Goal: Task Accomplishment & Management: Complete application form

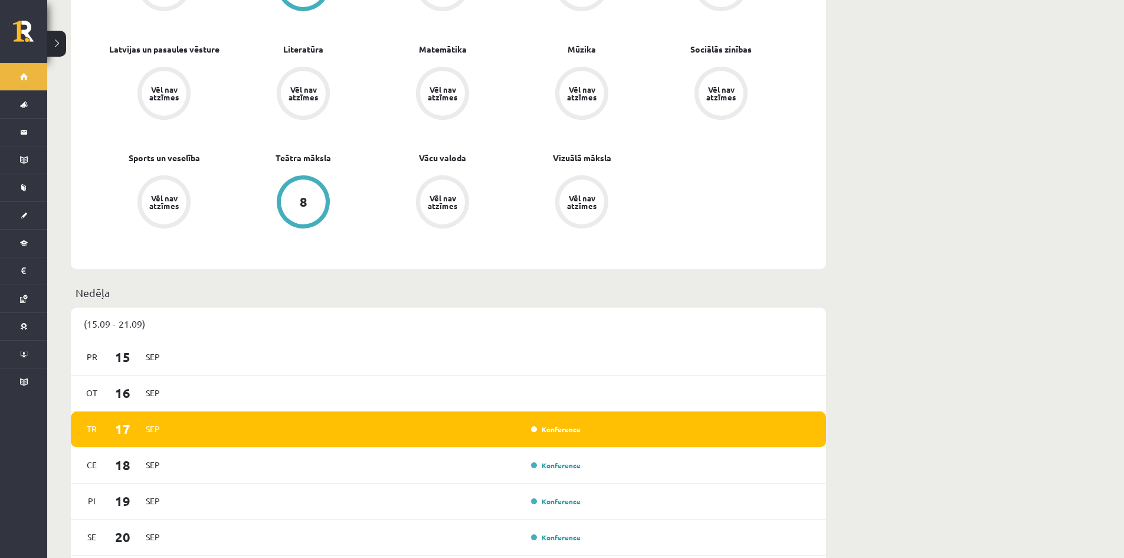
scroll to position [826, 0]
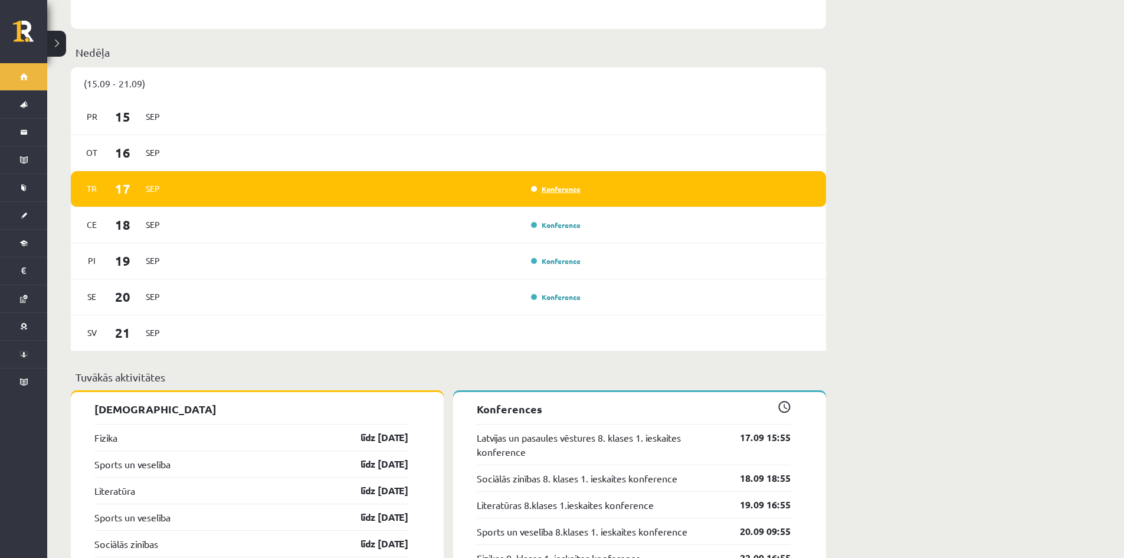
click at [559, 184] on link "Konference" at bounding box center [556, 188] width 50 height 9
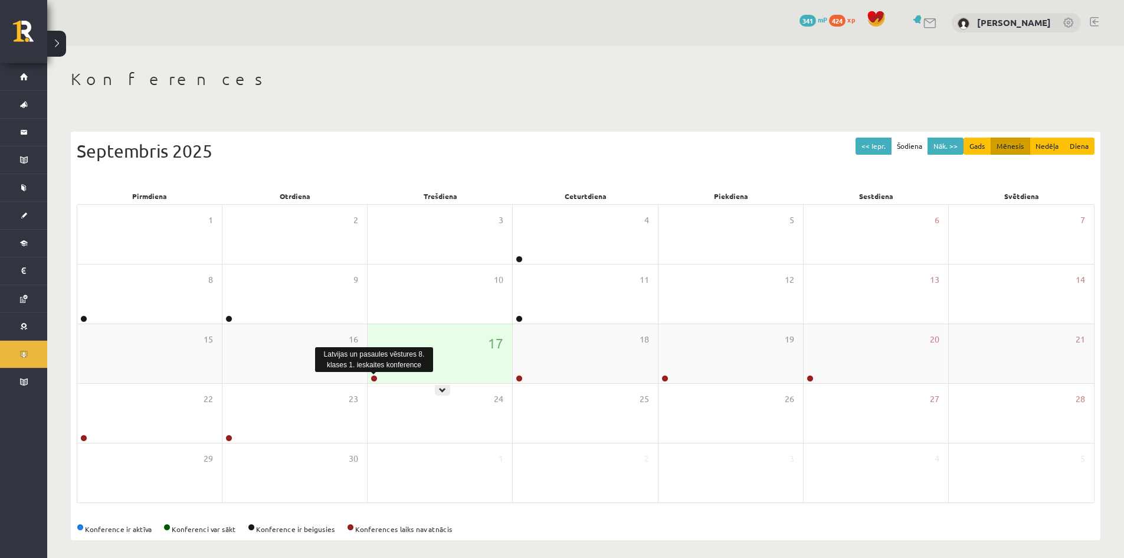
click at [373, 381] on link at bounding box center [374, 378] width 7 height 7
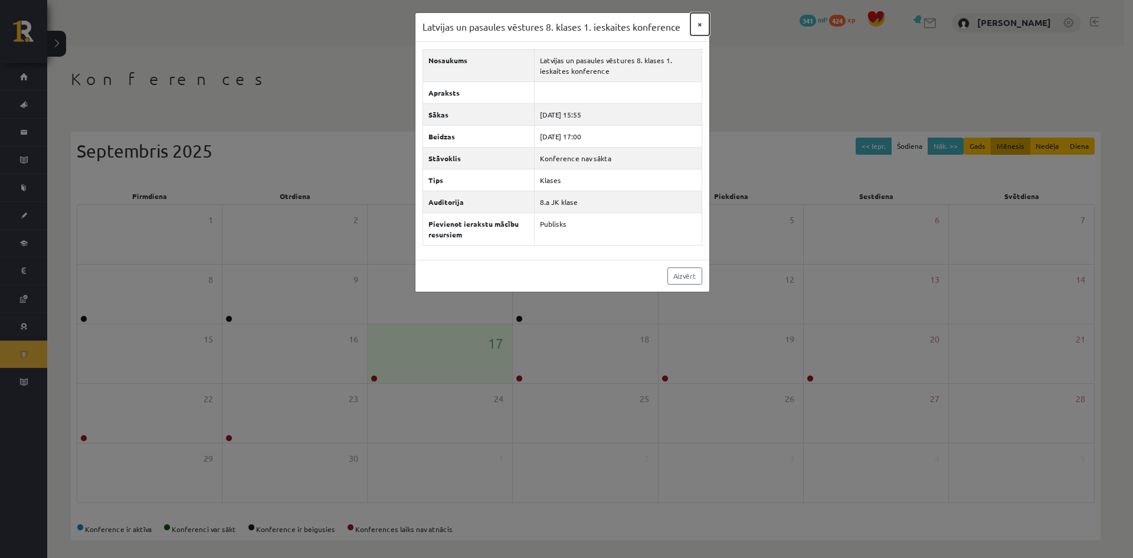
click at [701, 22] on button "×" at bounding box center [699, 24] width 19 height 22
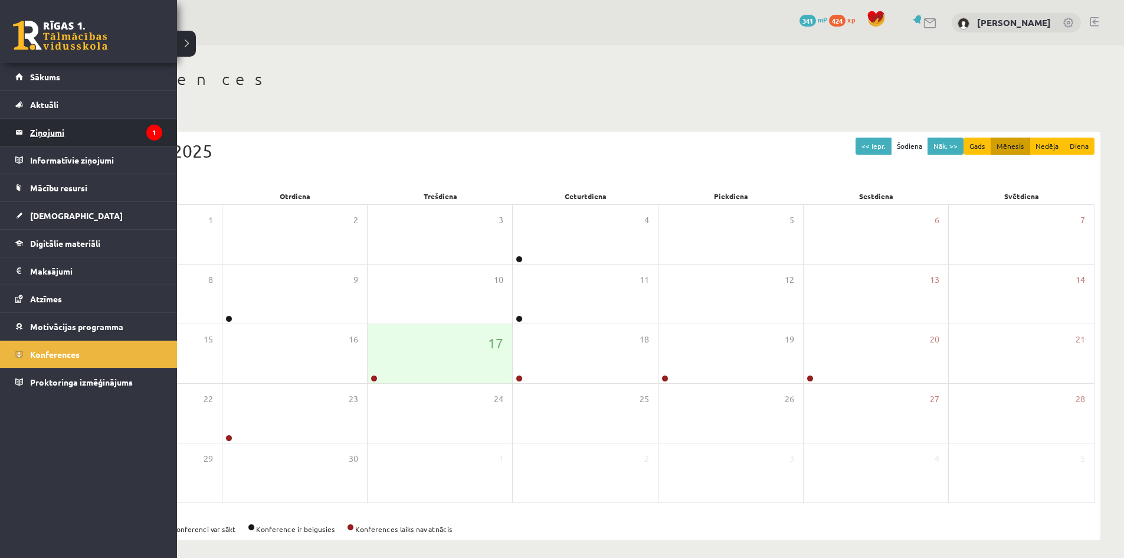
click at [57, 131] on legend "Ziņojumi 1" at bounding box center [96, 132] width 132 height 27
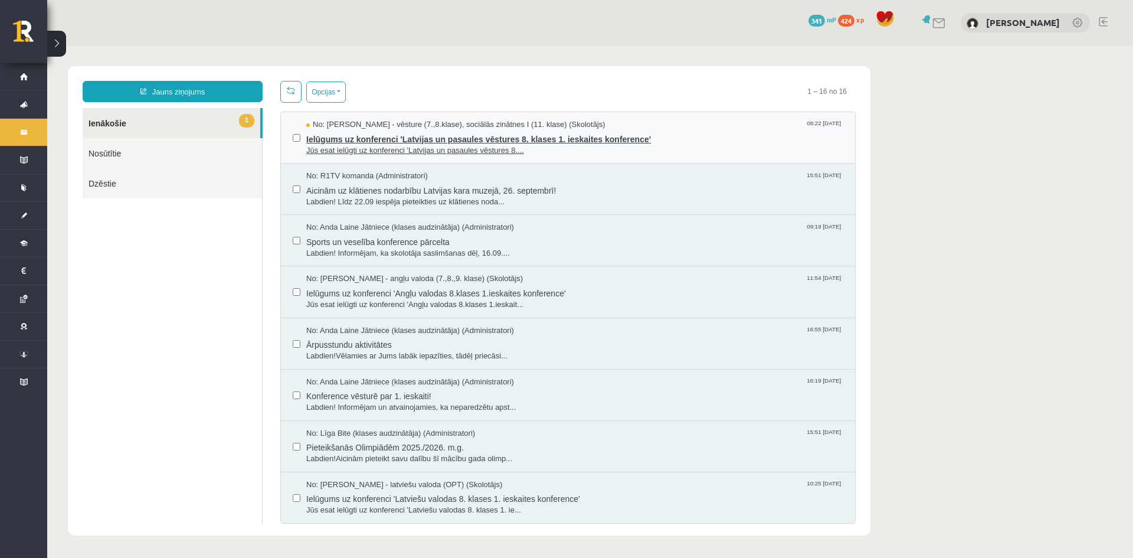
click at [543, 136] on span "Ielūgums uz konferenci 'Latvijas un pasaules vēstures 8. klases 1. ieskaites ko…" at bounding box center [574, 137] width 537 height 15
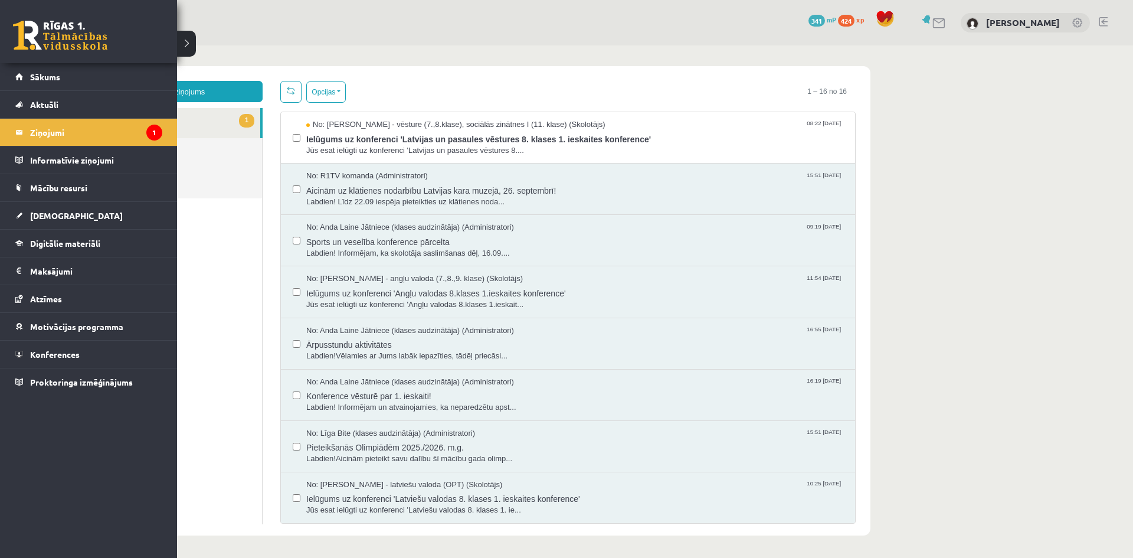
click at [31, 27] on link at bounding box center [60, 36] width 94 height 30
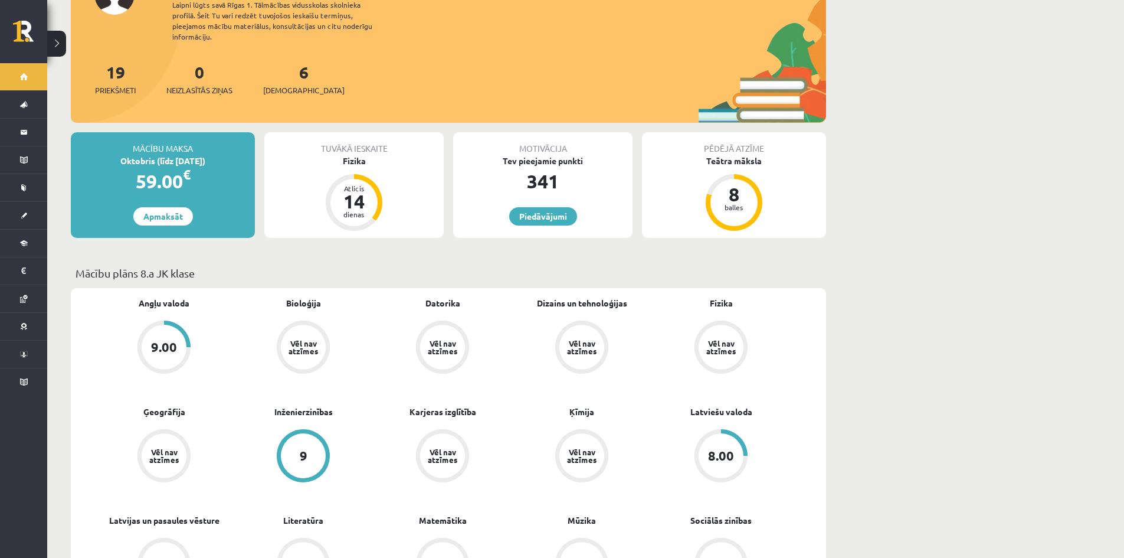
scroll to position [59, 0]
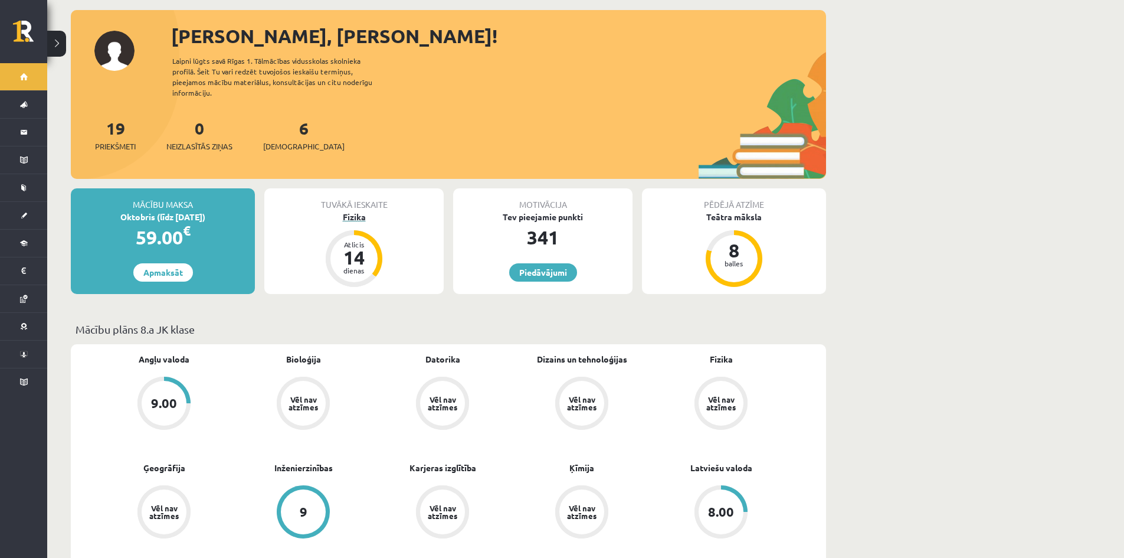
click at [359, 211] on div "Fizika" at bounding box center [353, 217] width 179 height 12
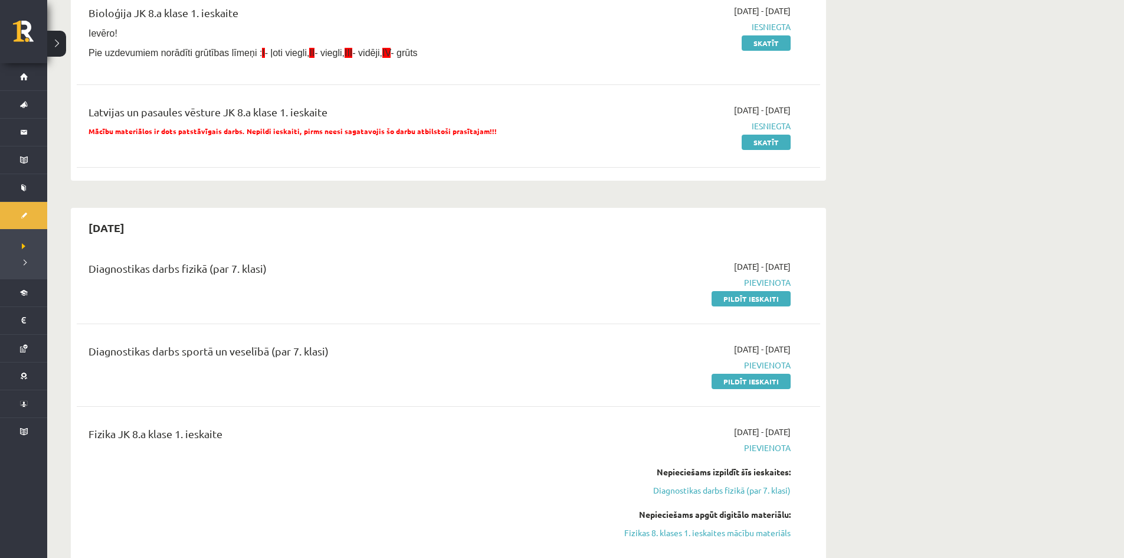
scroll to position [236, 0]
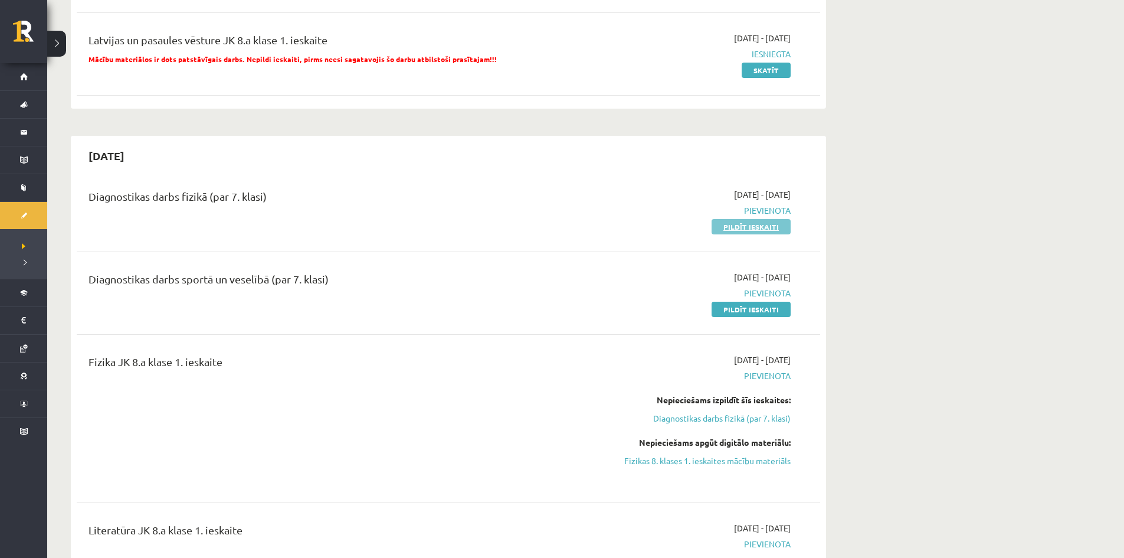
click at [747, 228] on link "Pildīt ieskaiti" at bounding box center [751, 226] width 79 height 15
click at [616, 67] on div "2025-09-01 - 2025-09-15 Iesniegta Skatīt" at bounding box center [679, 54] width 240 height 44
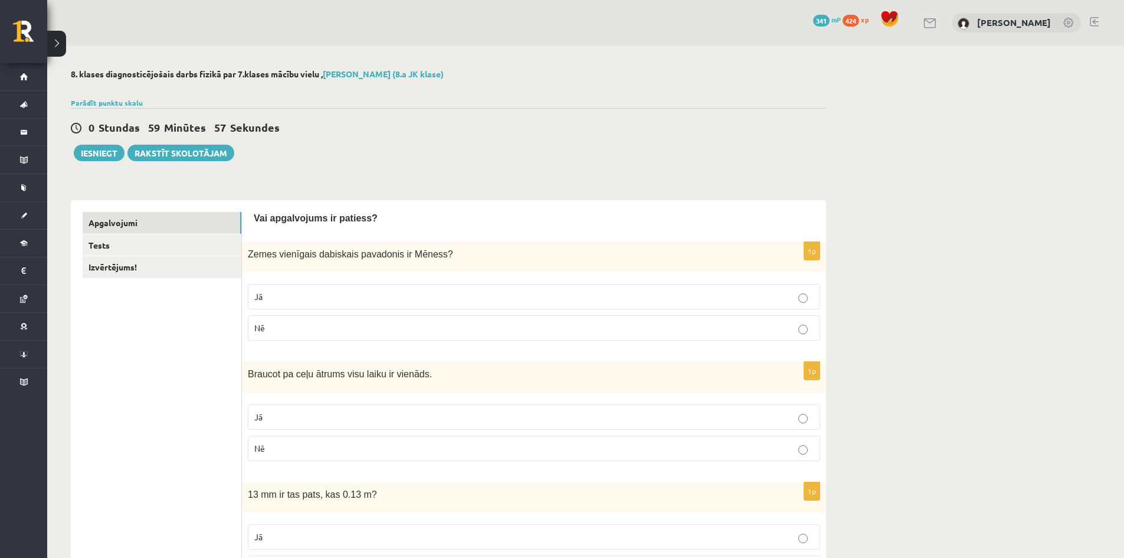
click at [754, 136] on div "0 Stundas 59 Minūtes 57 Sekundes" at bounding box center [448, 127] width 755 height 15
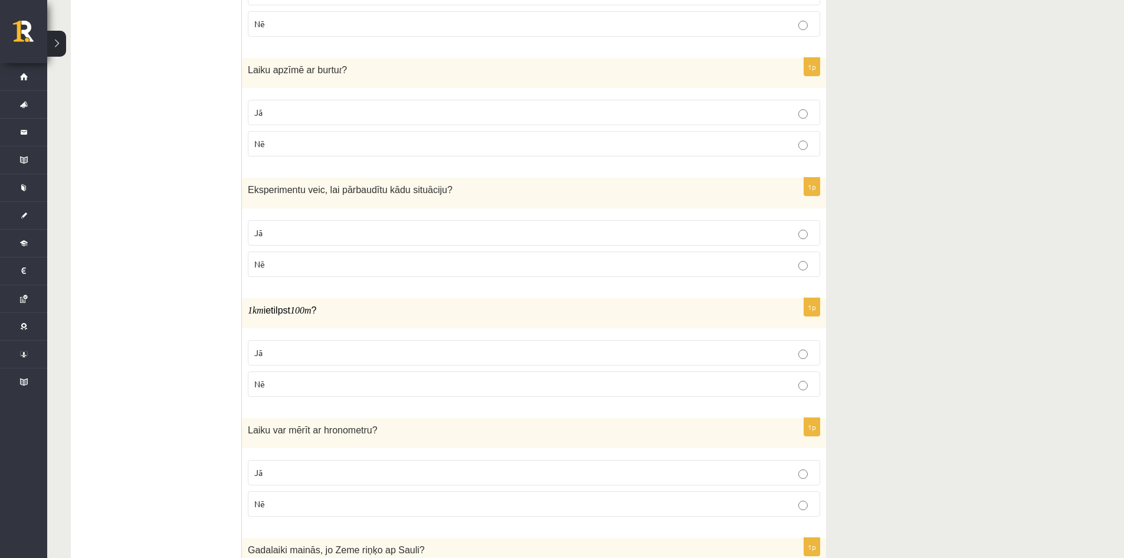
scroll to position [708, 0]
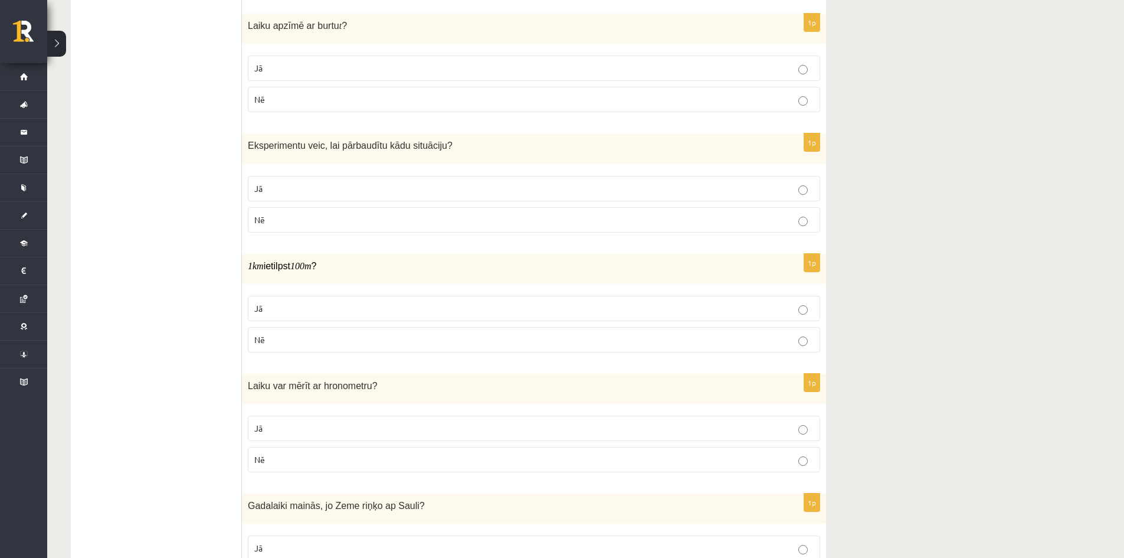
click at [797, 192] on p "Jā" at bounding box center [533, 188] width 559 height 12
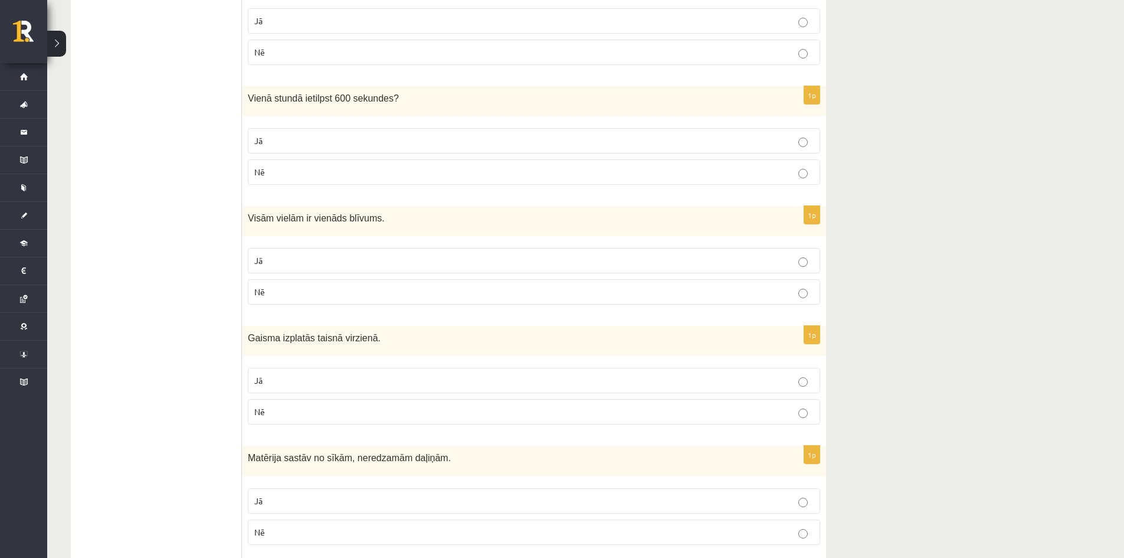
scroll to position [1357, 0]
click at [791, 294] on p "Nē" at bounding box center [533, 290] width 559 height 12
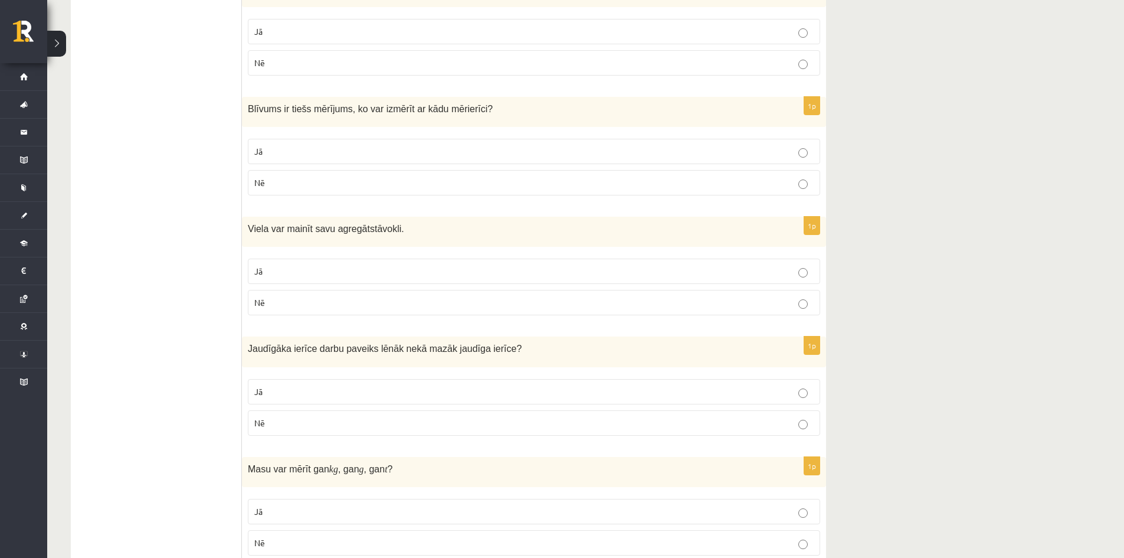
scroll to position [1947, 0]
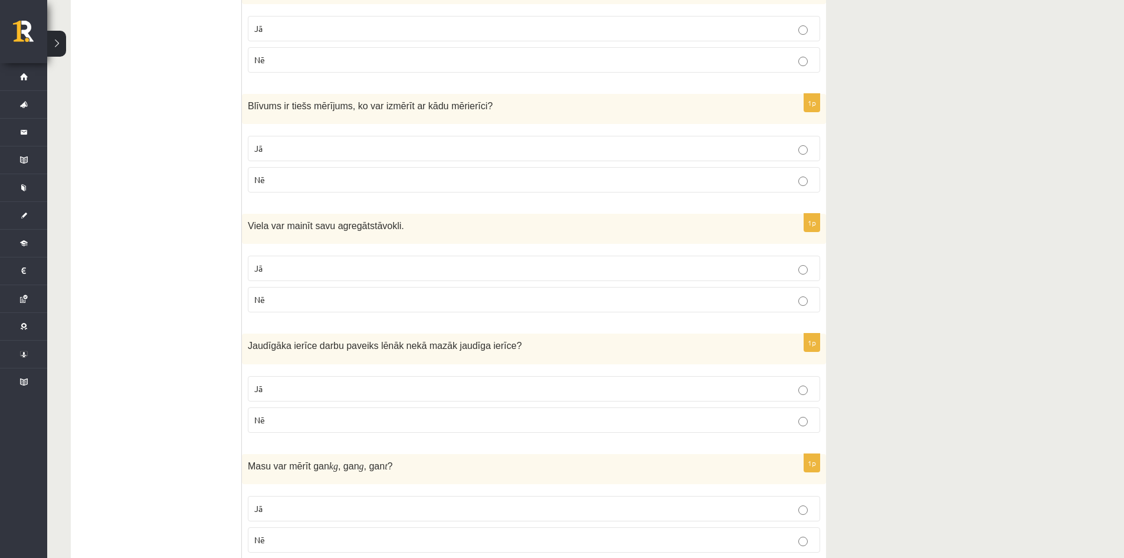
click at [808, 269] on p "Jā" at bounding box center [533, 268] width 559 height 12
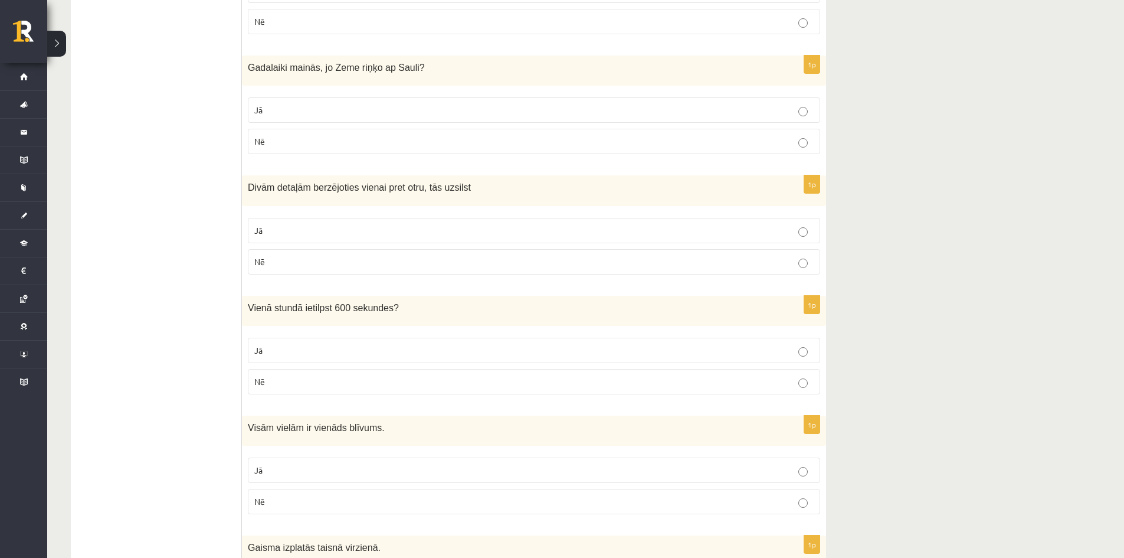
scroll to position [1085, 0]
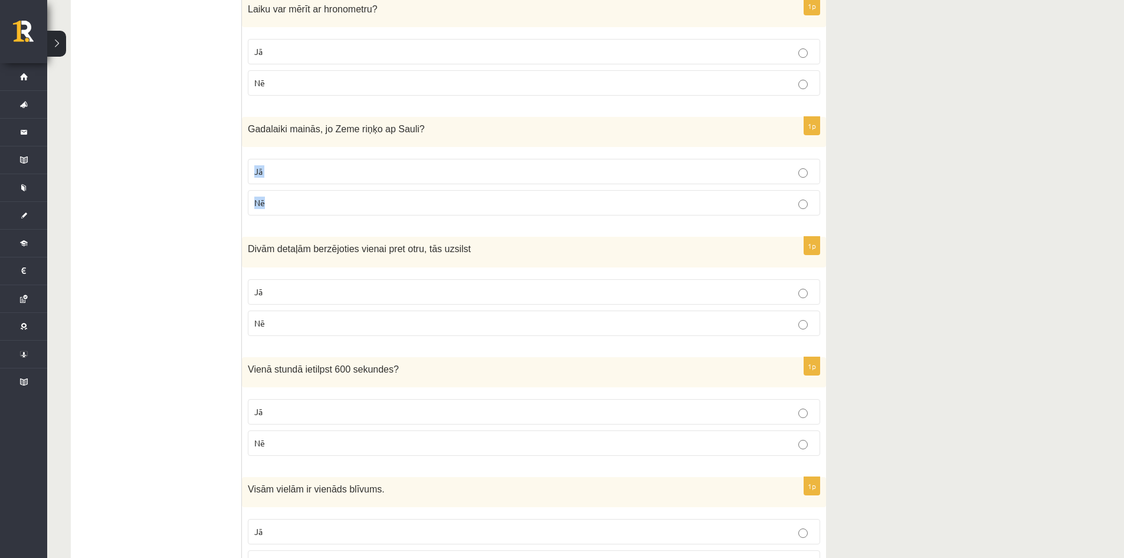
drag, startPoint x: 1111, startPoint y: 188, endPoint x: 1118, endPoint y: 111, distance: 77.0
click at [1118, 111] on div "8. klases diagnosticējošais darbs fizikā par 7.klases mācību vielu , Margarita …" at bounding box center [585, 270] width 1077 height 2619
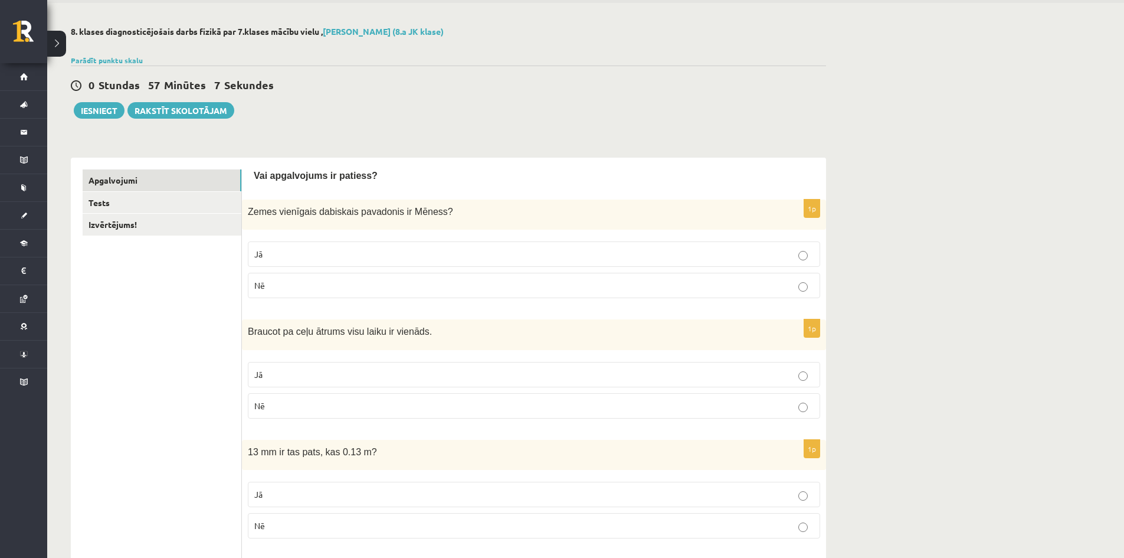
scroll to position [0, 0]
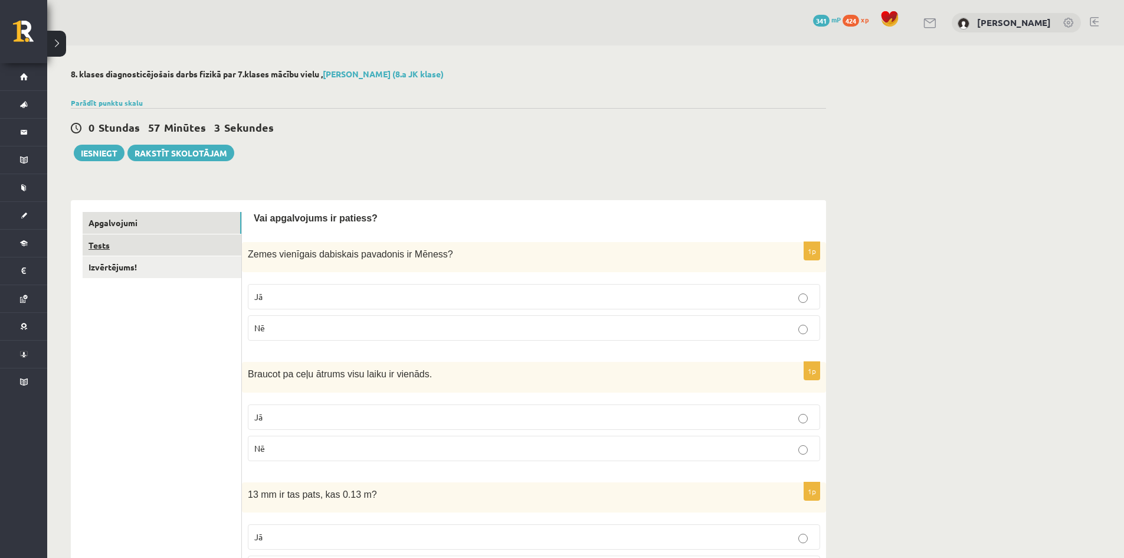
click at [116, 243] on link "Tests" at bounding box center [162, 245] width 159 height 22
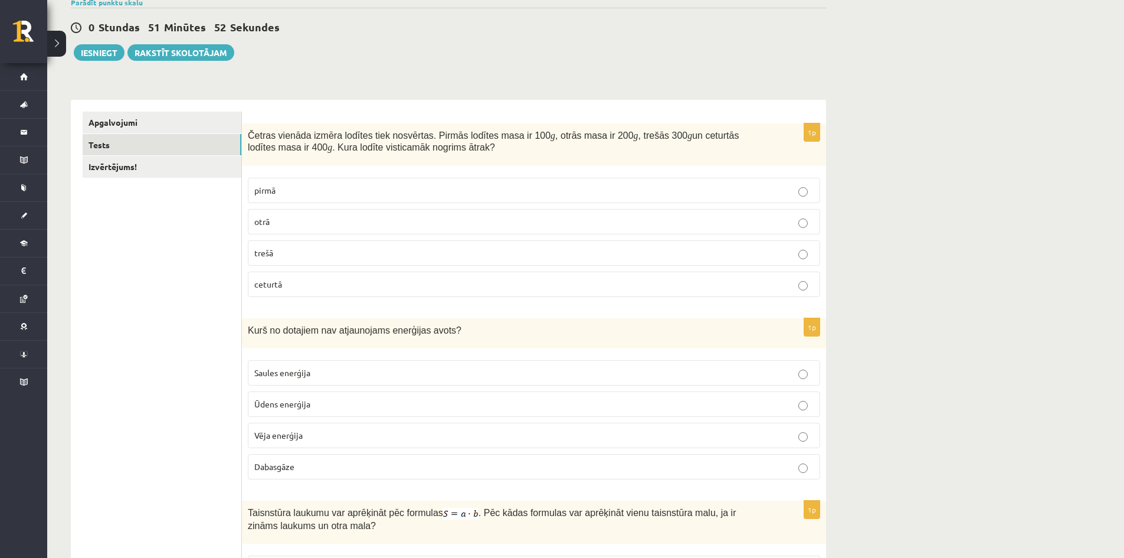
scroll to position [40, 0]
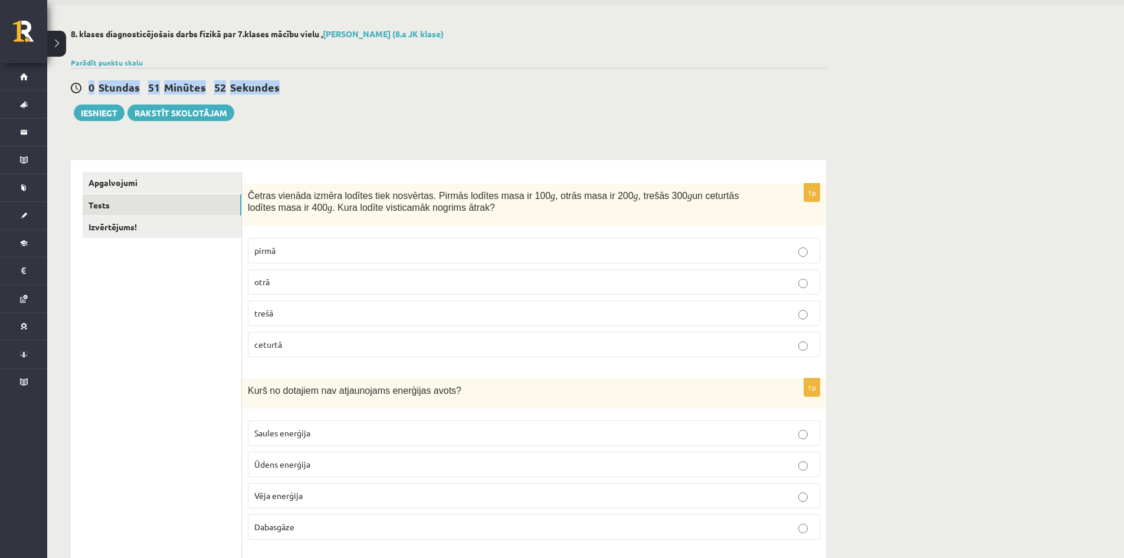
drag, startPoint x: 1121, startPoint y: 81, endPoint x: 1120, endPoint y: 63, distance: 18.3
click at [117, 230] on link "Izvērtējums!" at bounding box center [162, 227] width 159 height 22
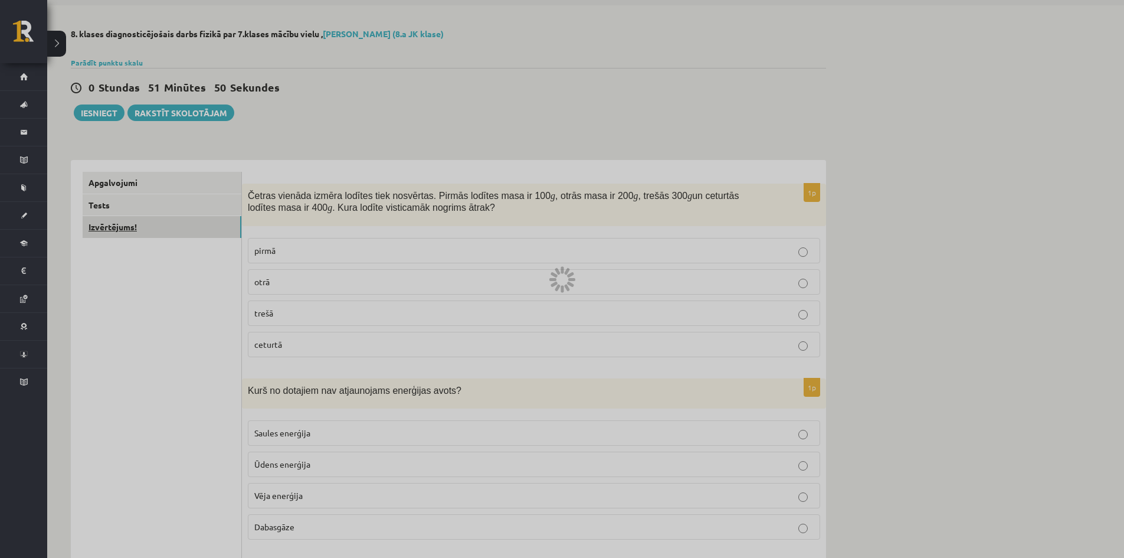
click at [117, 230] on div at bounding box center [562, 279] width 1124 height 558
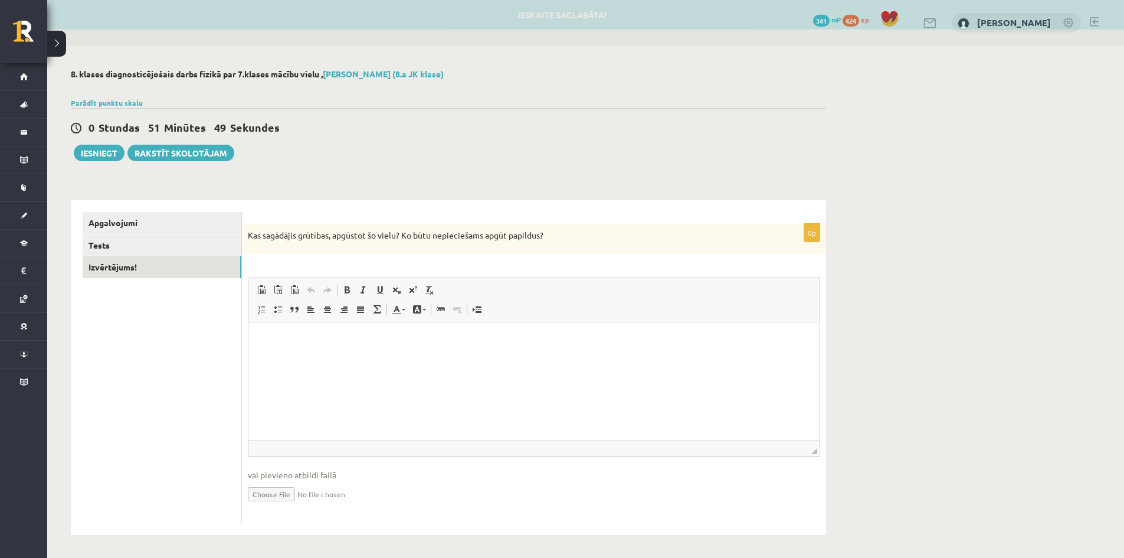
scroll to position [0, 0]
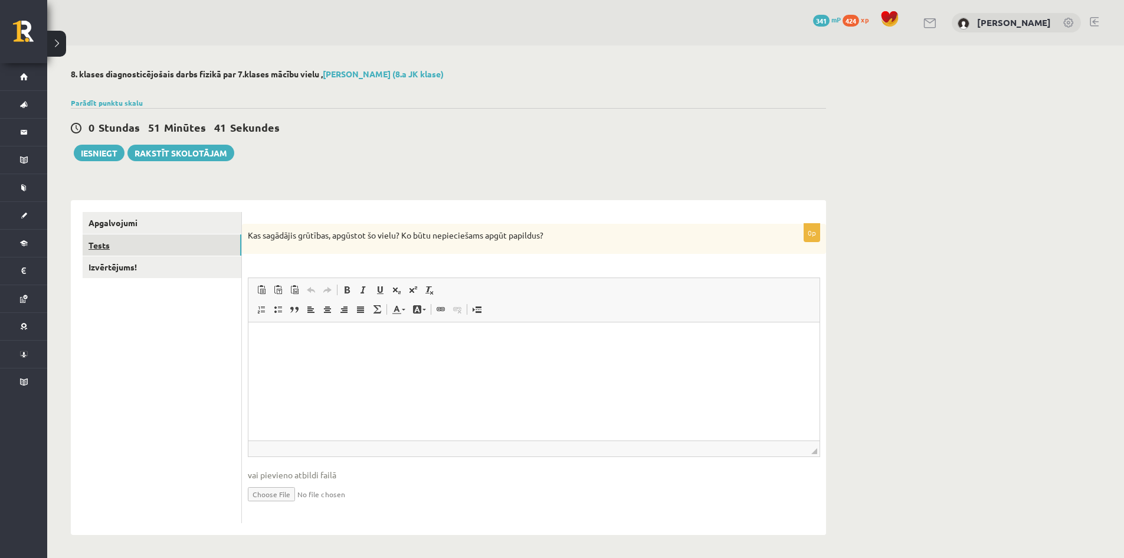
click at [94, 245] on link "Tests" at bounding box center [162, 245] width 159 height 22
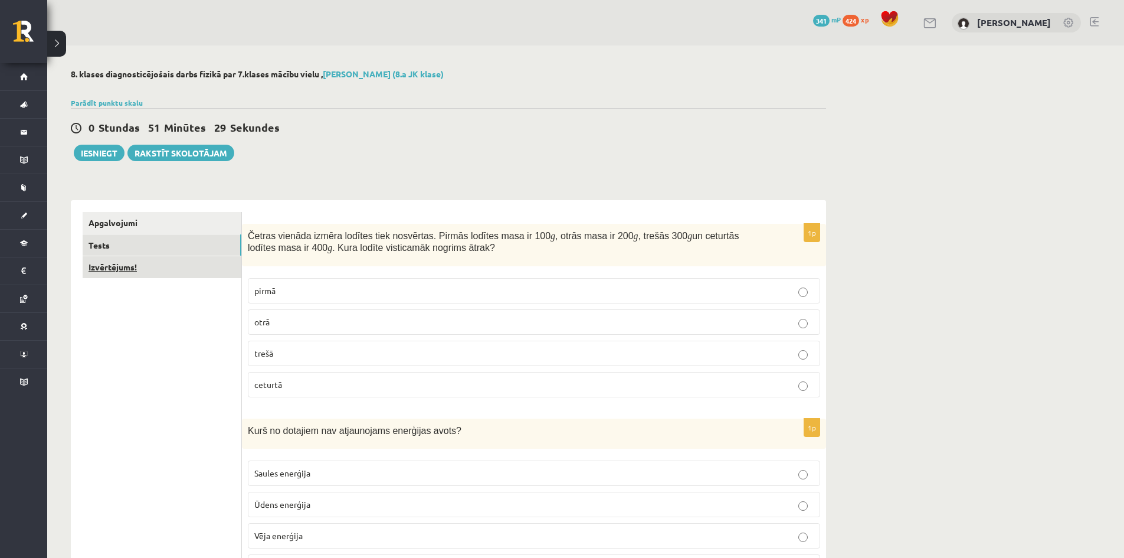
click at [113, 268] on link "Izvērtējums!" at bounding box center [162, 267] width 159 height 22
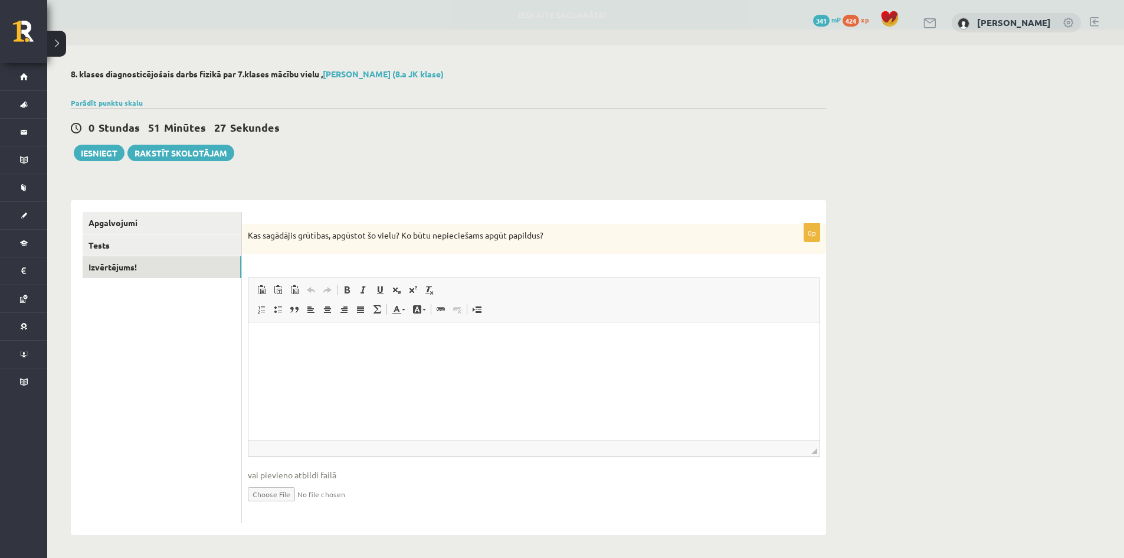
click at [376, 349] on html at bounding box center [533, 340] width 571 height 36
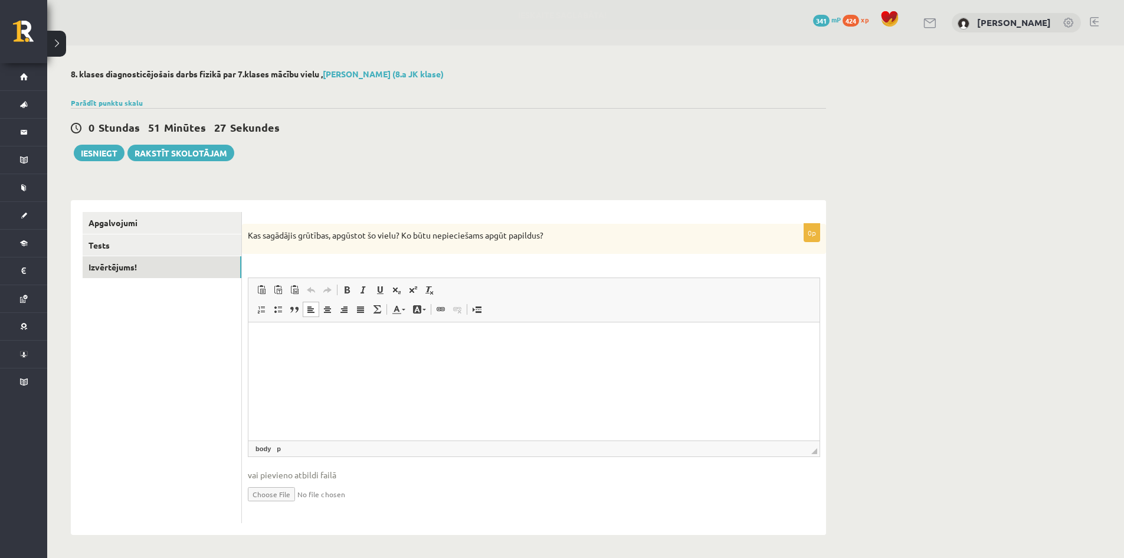
click at [375, 349] on html at bounding box center [533, 340] width 571 height 36
click at [88, 153] on button "Iesniegt" at bounding box center [99, 153] width 51 height 17
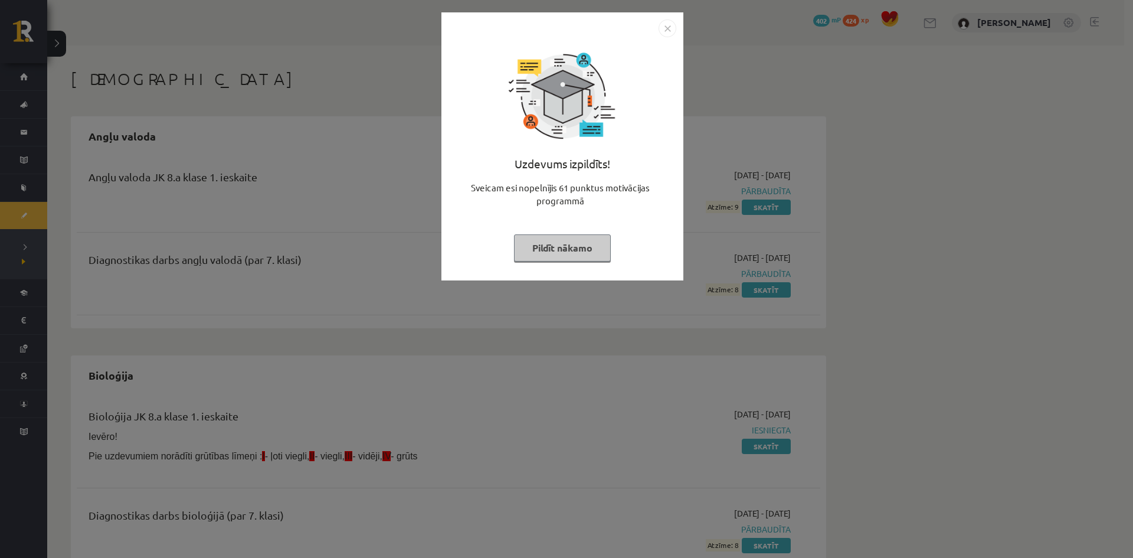
click at [575, 250] on button "Pildīt nākamo" at bounding box center [562, 247] width 97 height 27
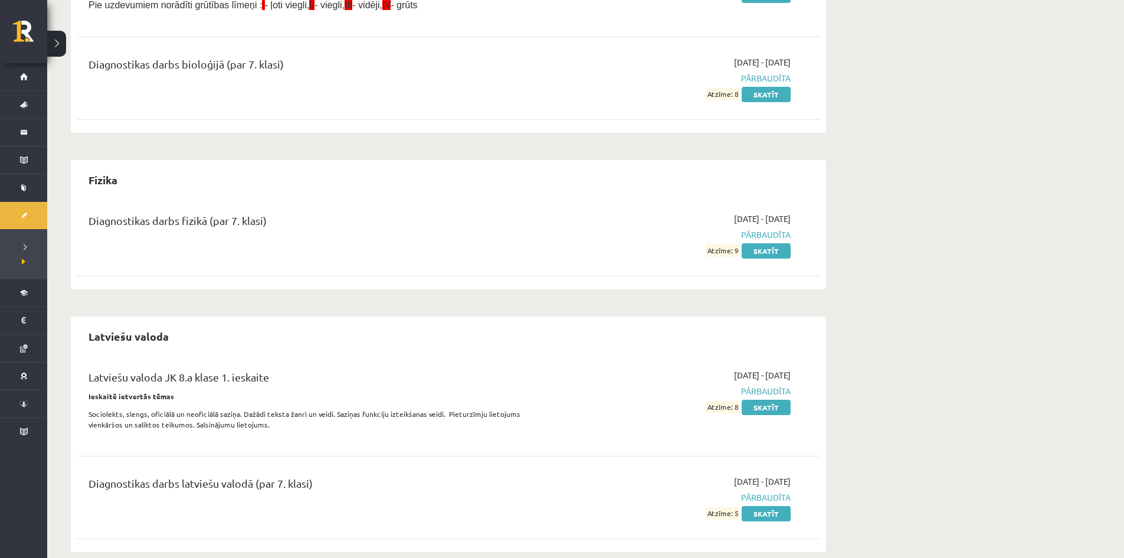
scroll to position [413, 0]
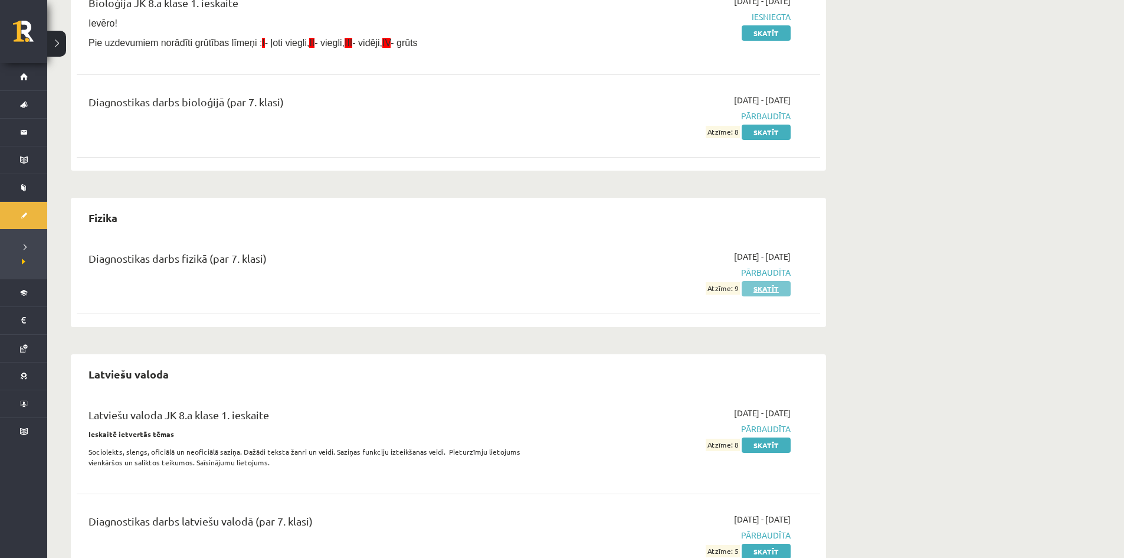
click at [774, 287] on link "Skatīt" at bounding box center [766, 288] width 49 height 15
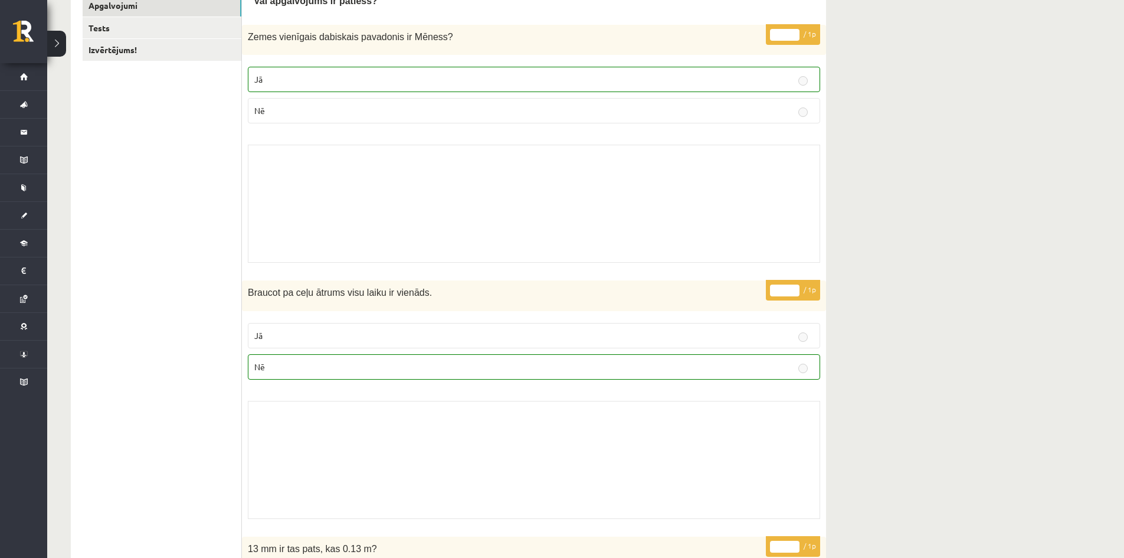
scroll to position [94, 0]
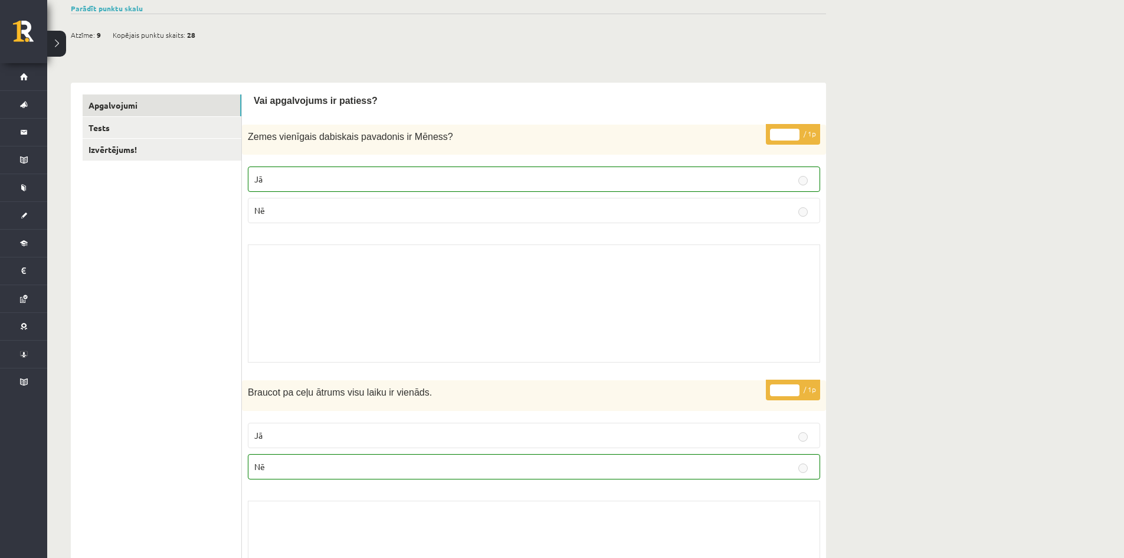
drag, startPoint x: 1132, startPoint y: 173, endPoint x: 1078, endPoint y: 58, distance: 127.8
click at [1124, 42] on html "0 Dāvanas 402 mP 424 xp Margarita Borsa Sākums Aktuāli Kā mācīties eSKOLĀ Konta…" at bounding box center [562, 185] width 1124 height 558
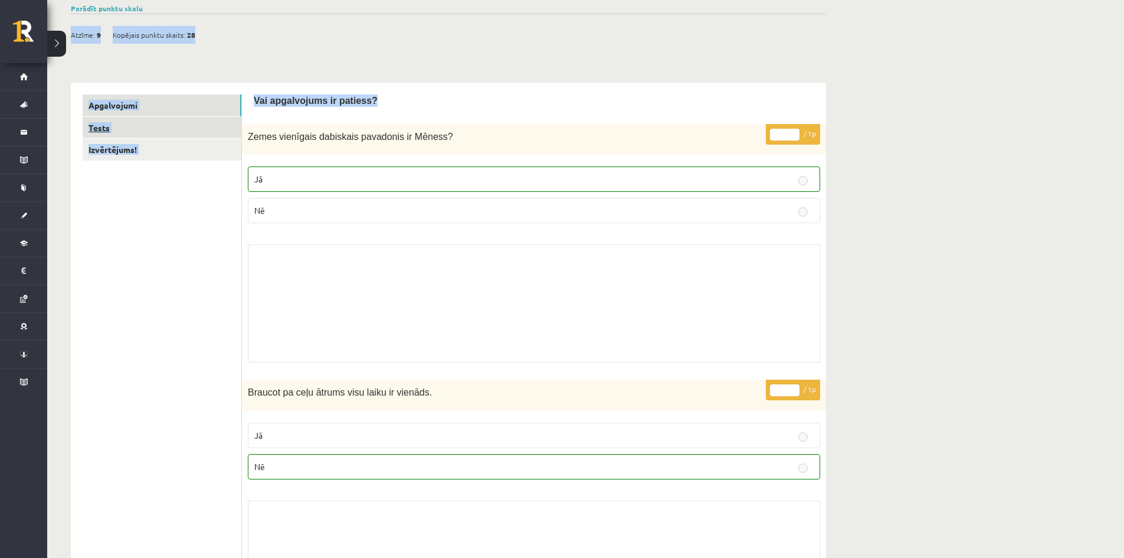
click at [98, 122] on link "Tests" at bounding box center [162, 128] width 159 height 22
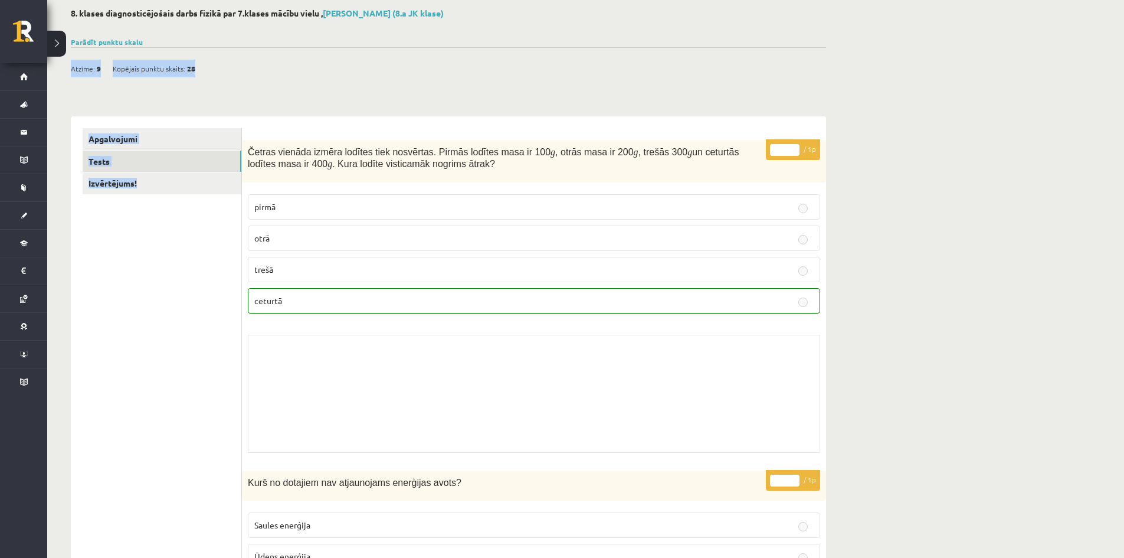
scroll to position [0, 0]
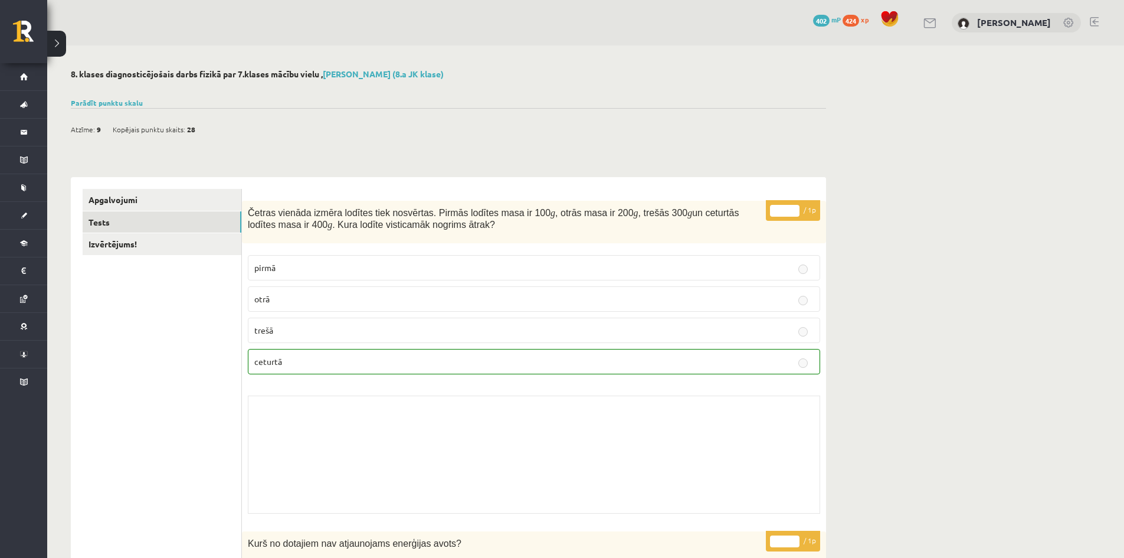
click at [1115, 29] on div "0 Dāvanas 402 mP 424 xp Margarita Borsa" at bounding box center [585, 22] width 1077 height 45
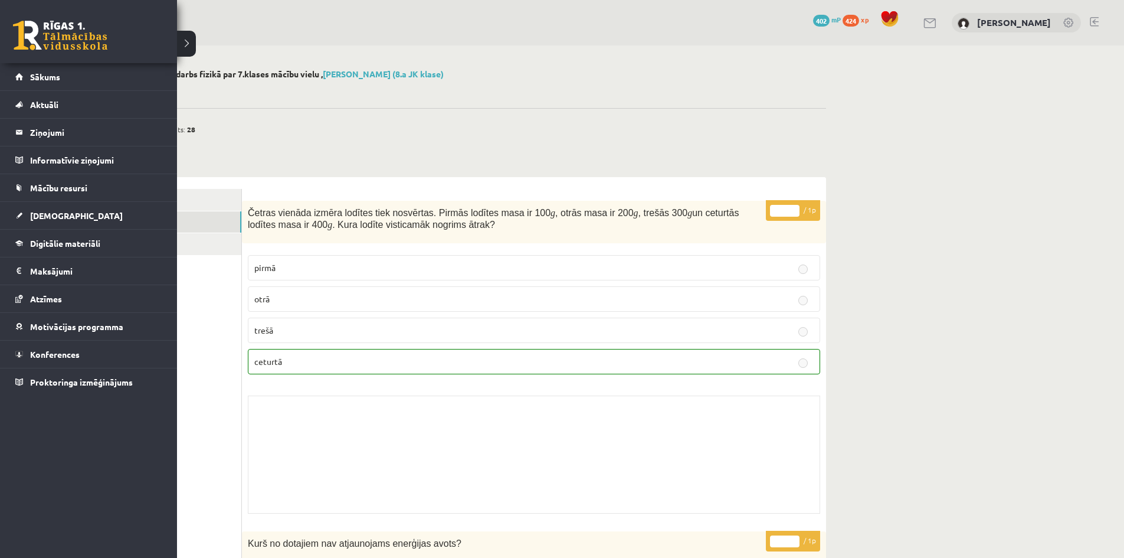
click at [32, 35] on link at bounding box center [60, 36] width 94 height 30
